Goal: Find specific page/section: Find specific page/section

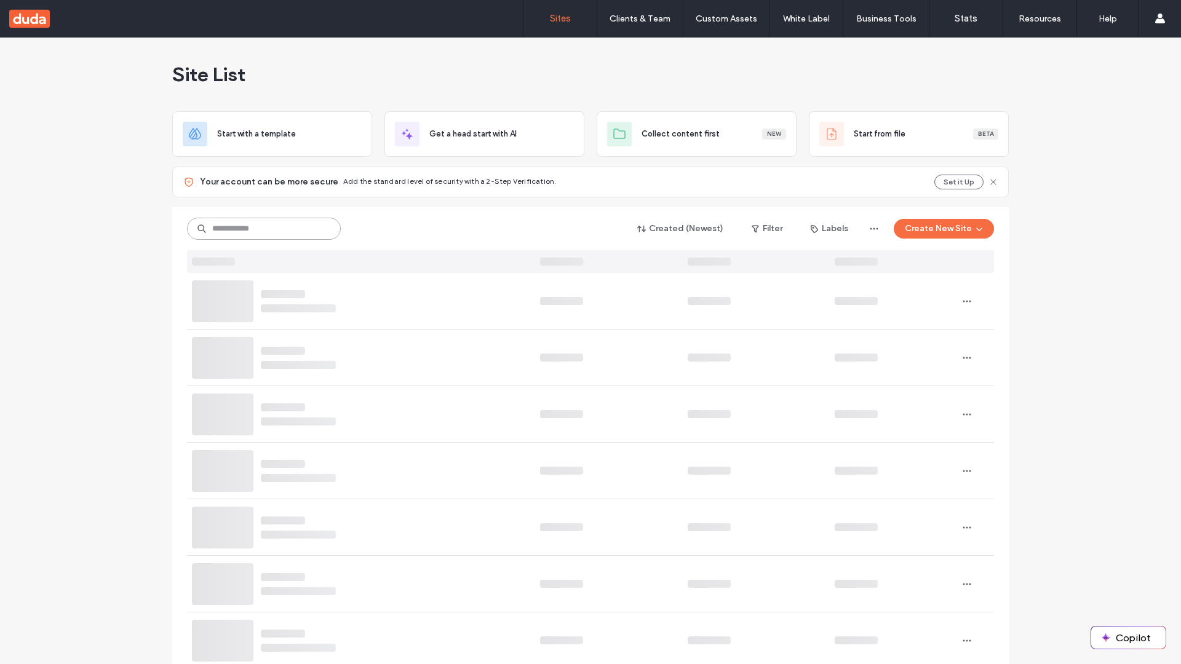
click at [260, 229] on input at bounding box center [264, 229] width 154 height 22
type input "**********"
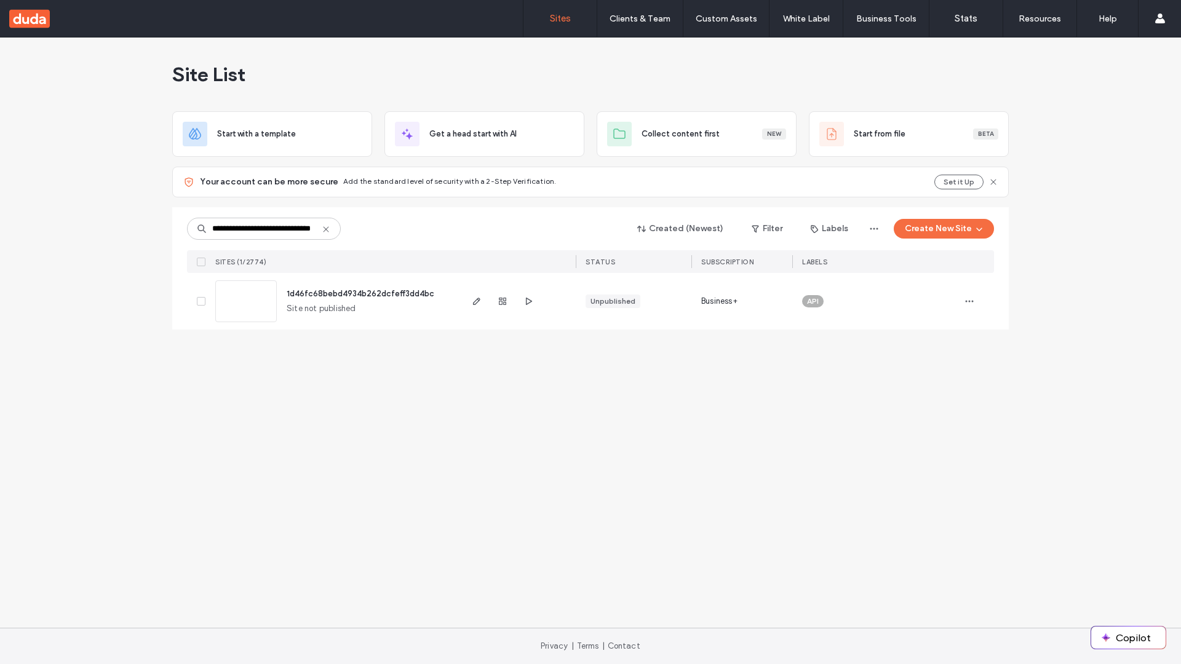
click at [362, 293] on span "1d46fc68bebd4934b262dcfeff3dd4bc" at bounding box center [361, 293] width 148 height 9
